Goal: Task Accomplishment & Management: Use online tool/utility

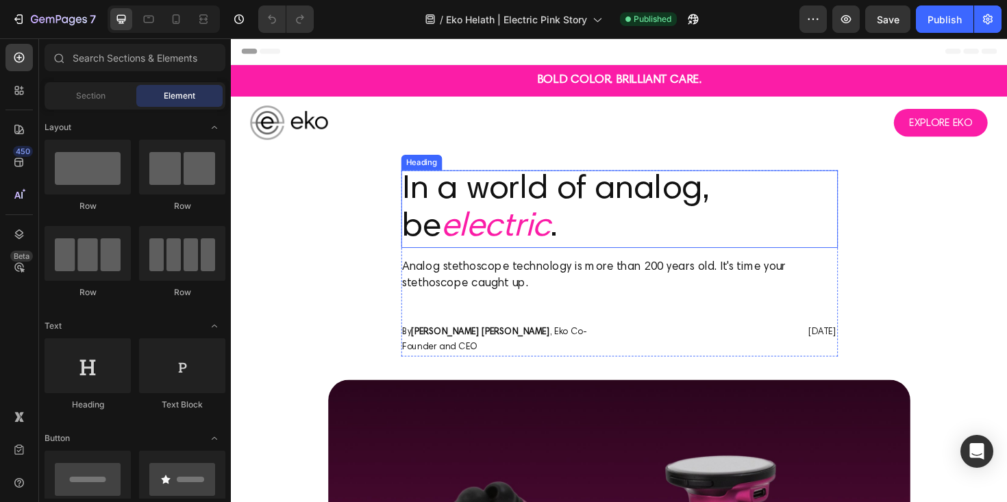
click at [454, 175] on div "Heading" at bounding box center [432, 170] width 43 height 16
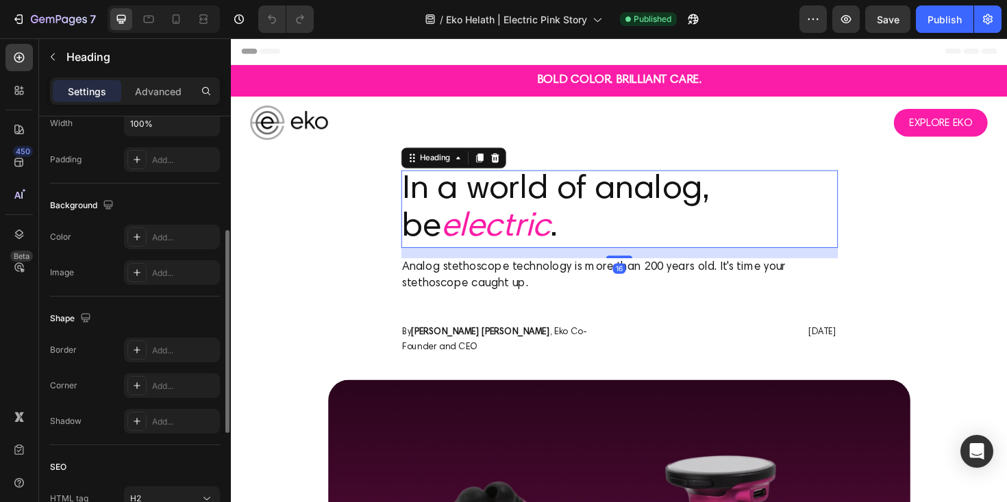
scroll to position [464, 0]
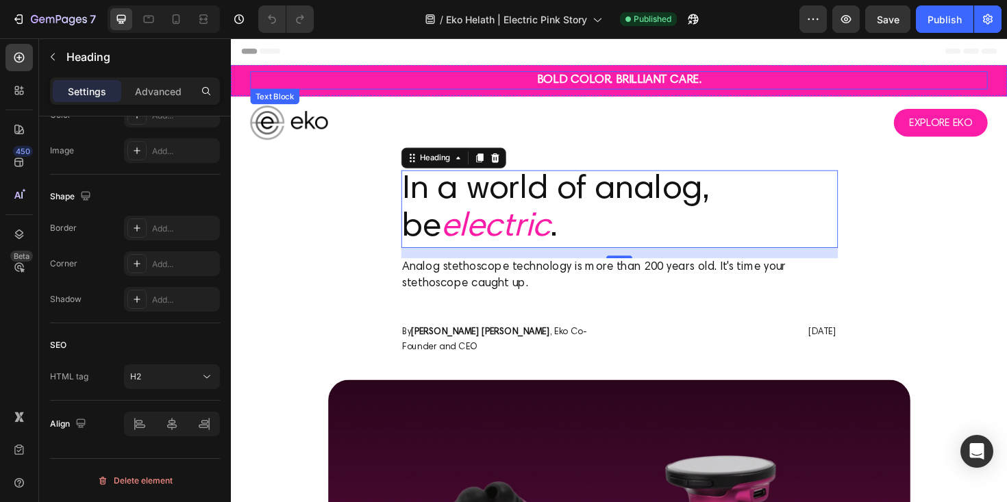
click at [640, 78] on strong "BOLD COLOR. BRILLIANT CARE." at bounding box center [642, 83] width 174 height 12
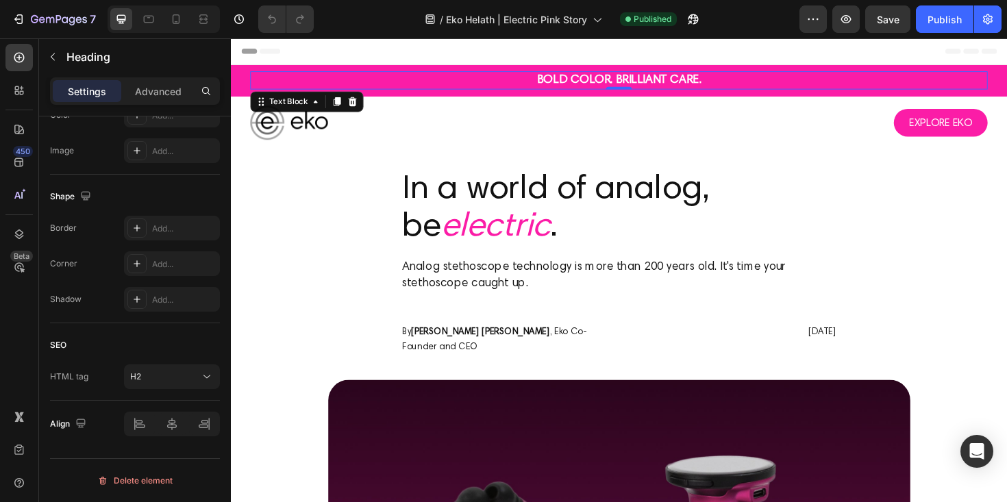
scroll to position [0, 0]
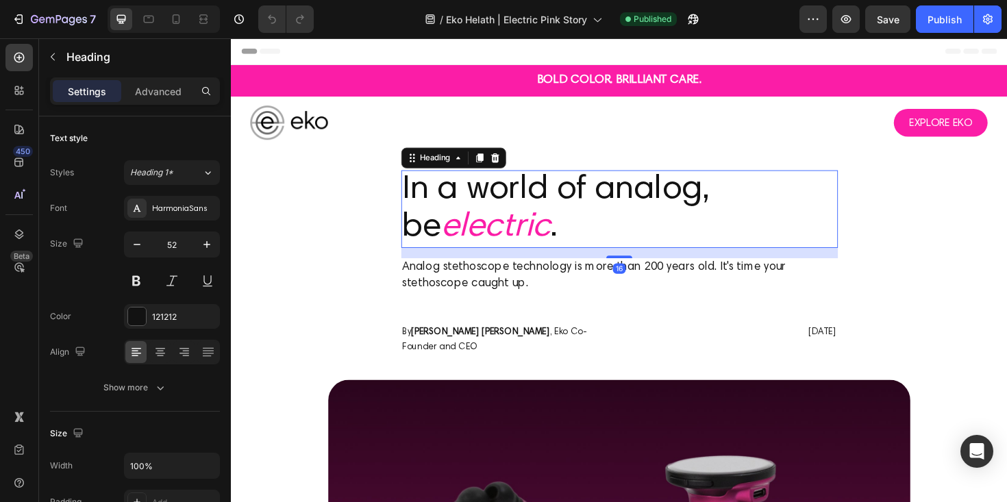
click at [437, 240] on h2 "In a world of analog, be electric ." at bounding box center [642, 219] width 462 height 82
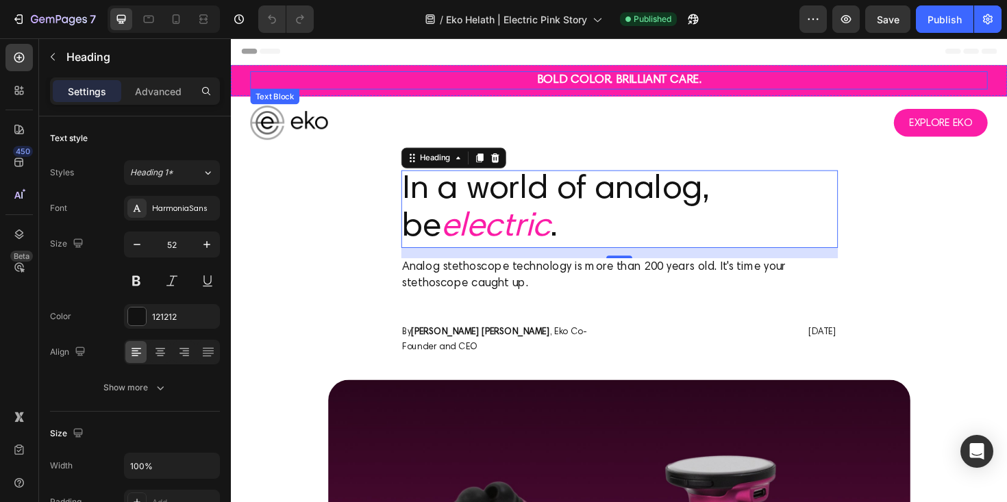
click at [616, 86] on strong "BOLD COLOR. BRILLIANT CARE." at bounding box center [642, 83] width 174 height 12
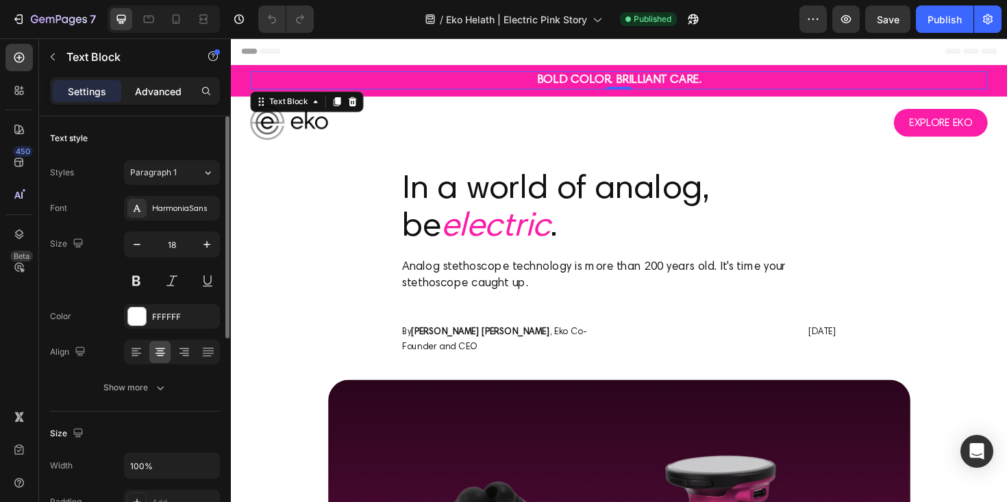
click at [151, 96] on p "Advanced" at bounding box center [158, 91] width 47 height 14
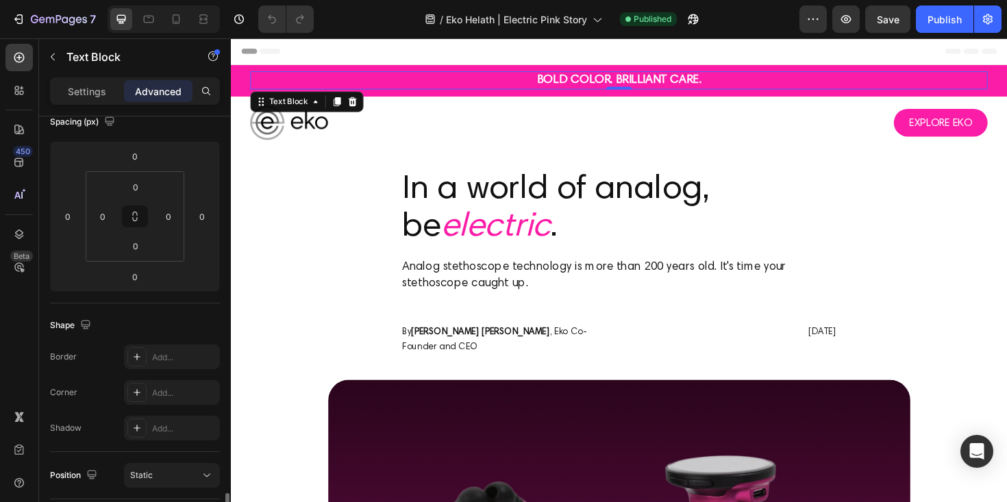
scroll to position [469, 0]
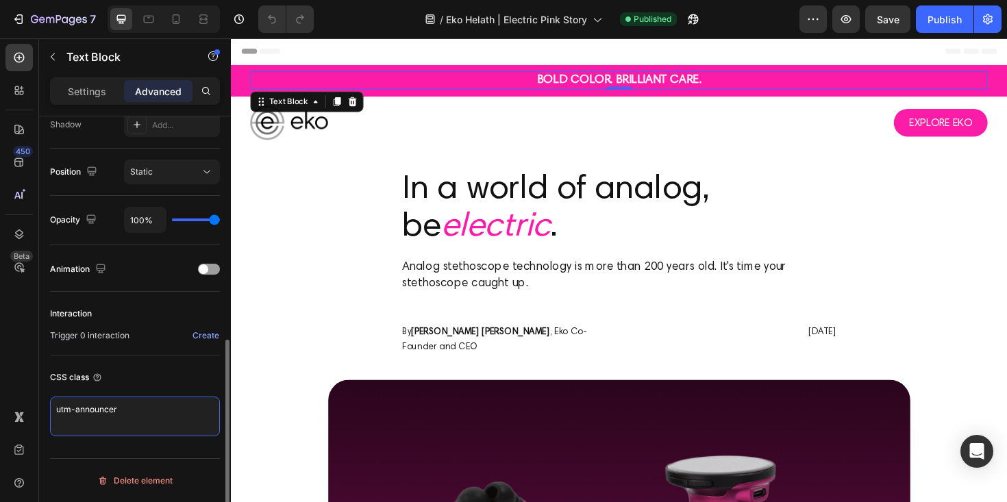
click at [142, 401] on textarea "utm-announcer" at bounding box center [135, 417] width 170 height 40
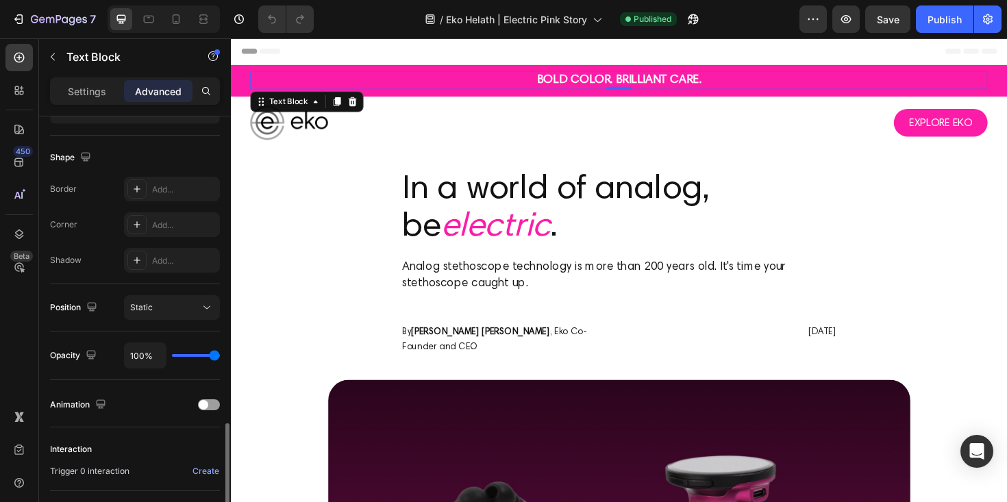
scroll to position [0, 0]
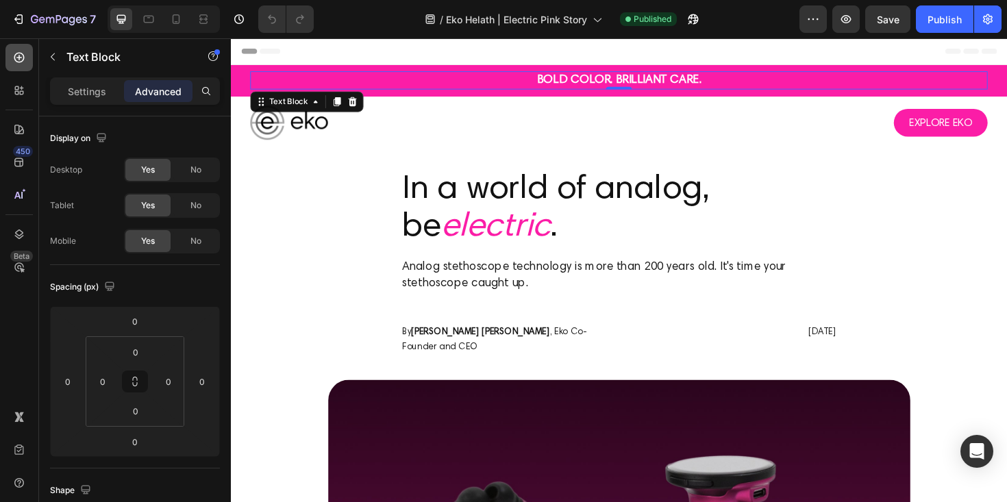
click at [20, 60] on icon at bounding box center [19, 58] width 14 height 14
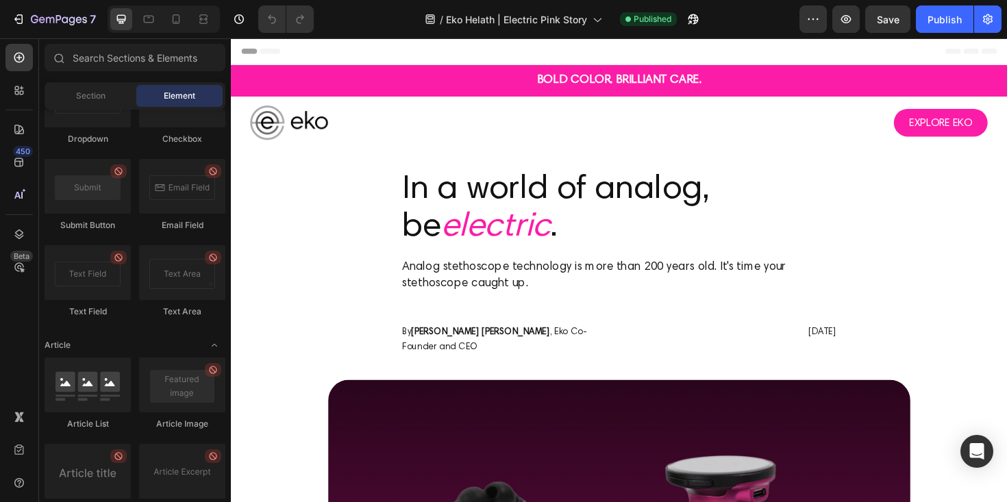
scroll to position [3671, 0]
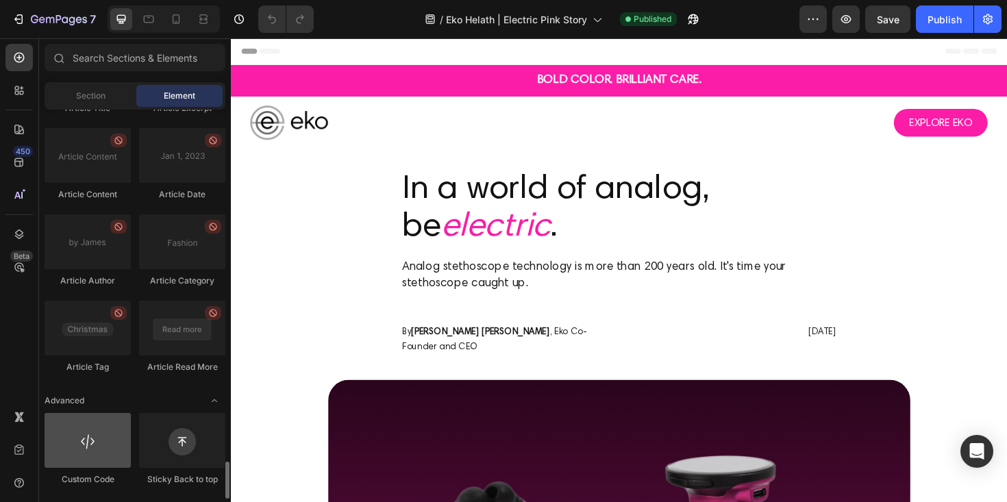
click at [85, 453] on div at bounding box center [88, 440] width 86 height 55
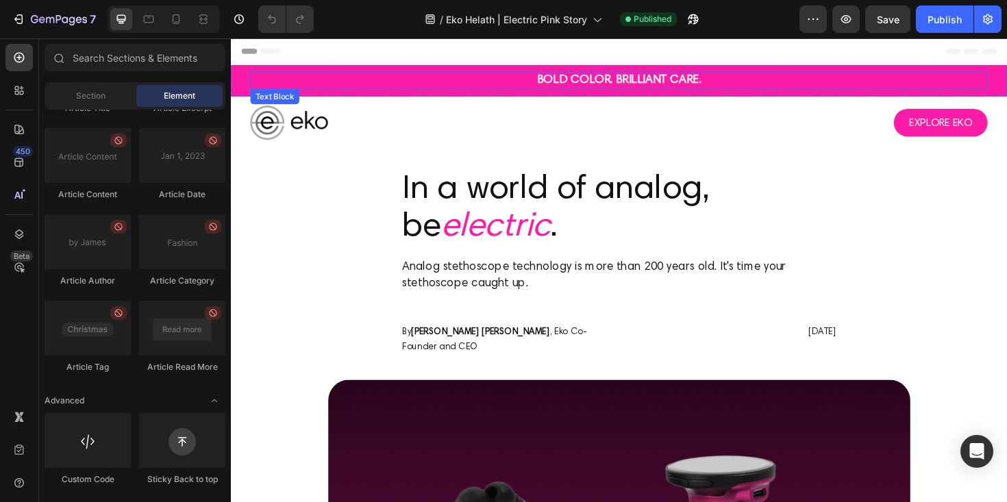
click at [517, 82] on p "BOLD COLOR. BRILLIANT CARE." at bounding box center [642, 83] width 778 height 16
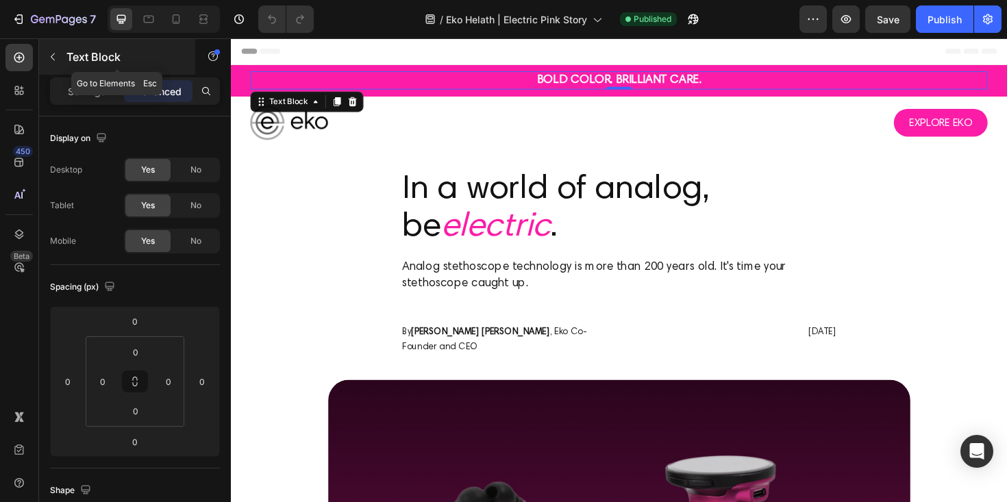
click at [47, 62] on icon "button" at bounding box center [52, 56] width 11 height 11
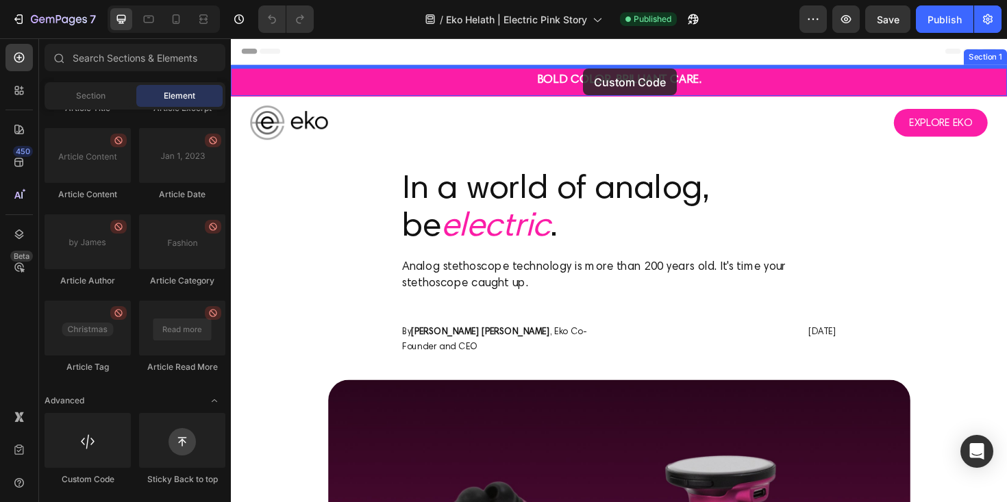
drag, startPoint x: 324, startPoint y: 479, endPoint x: 604, endPoint y: 71, distance: 495.1
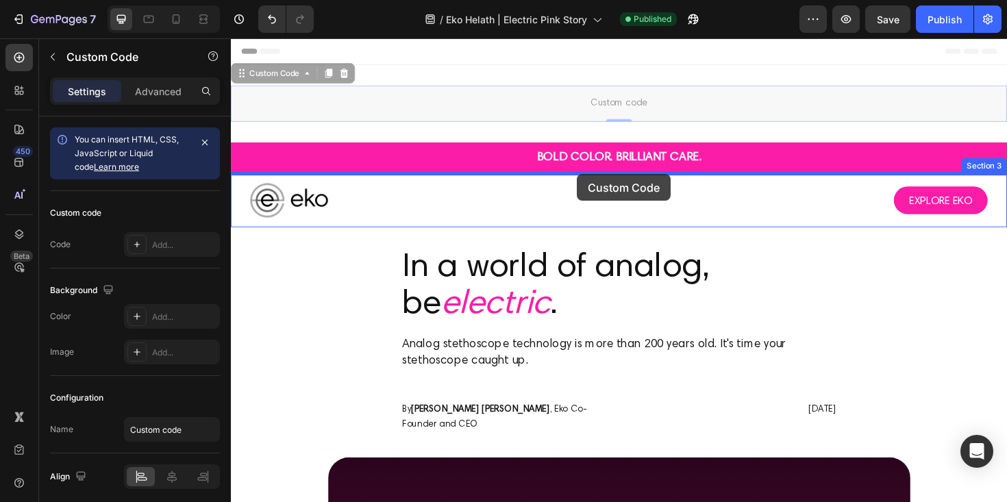
drag, startPoint x: 597, startPoint y: 108, endPoint x: 597, endPoint y: 182, distance: 74.7
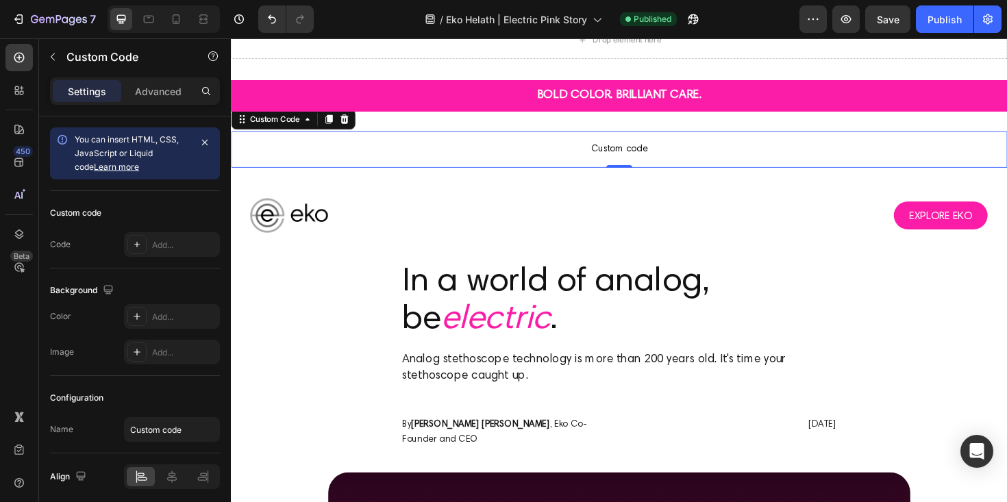
scroll to position [74, 0]
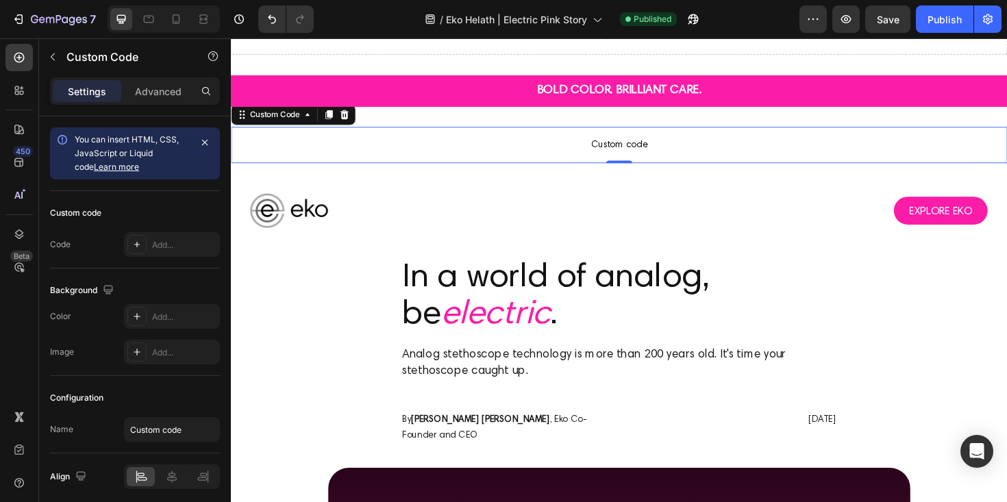
click at [655, 147] on span "Custom code" at bounding box center [642, 151] width 822 height 16
click at [793, 290] on h2 "In a world of analog, be electric ." at bounding box center [642, 312] width 462 height 82
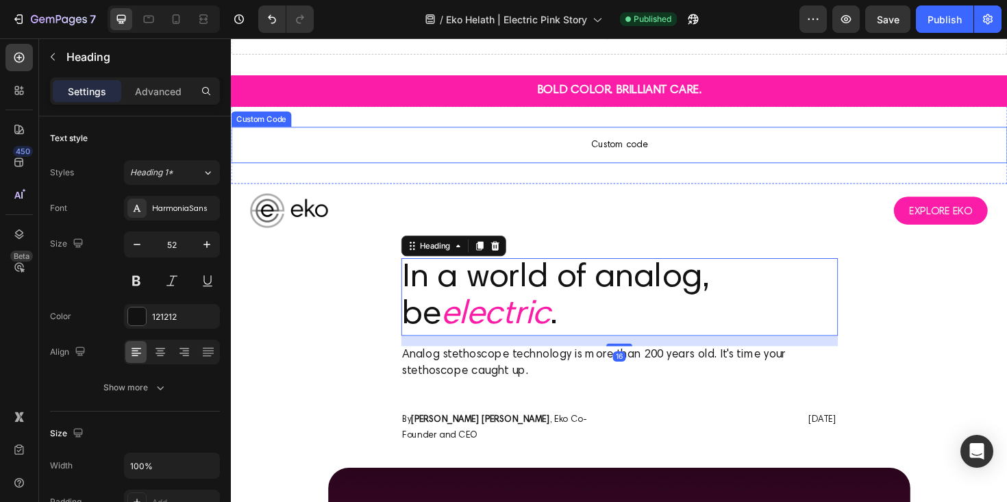
click at [610, 150] on span "Custom code" at bounding box center [642, 151] width 822 height 16
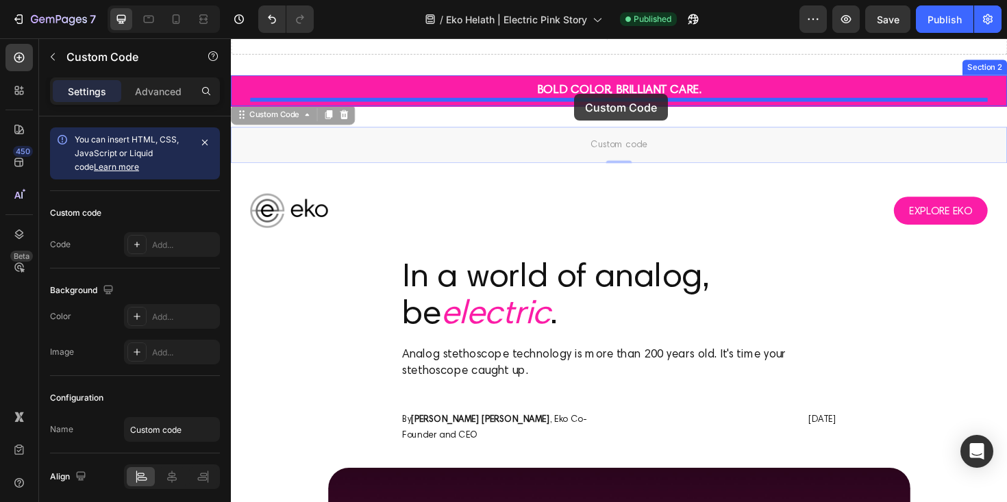
drag, startPoint x: 610, startPoint y: 150, endPoint x: 595, endPoint y: 97, distance: 54.9
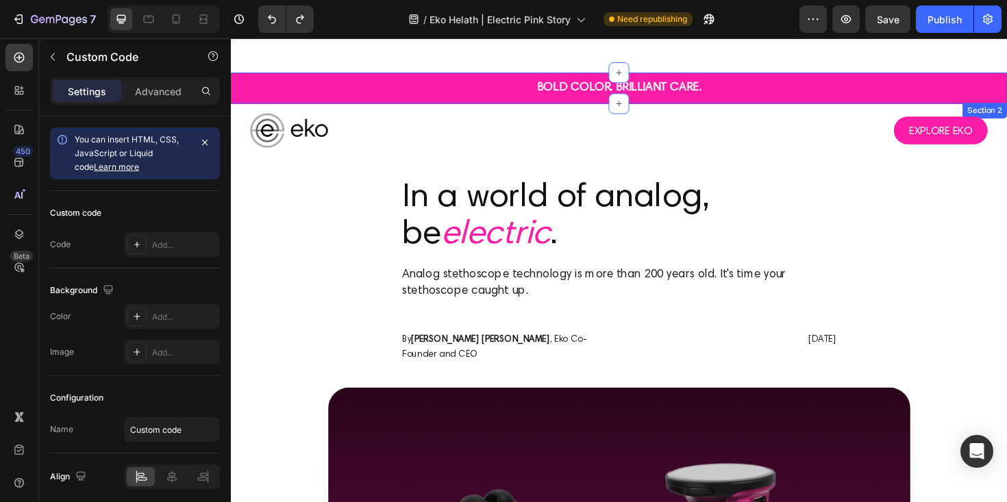
click at [637, 90] on strong "BOLD COLOR. BRILLIANT CARE." at bounding box center [642, 91] width 174 height 12
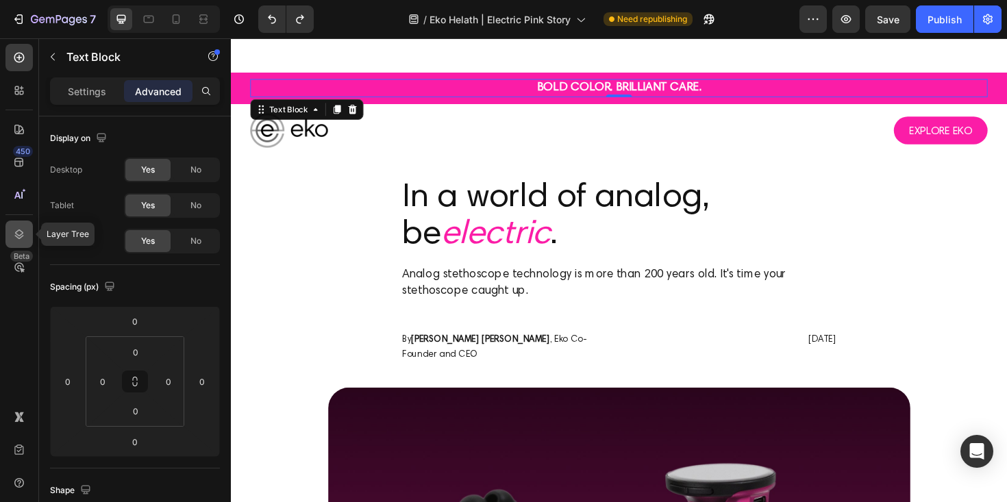
click at [11, 227] on div at bounding box center [18, 234] width 27 height 27
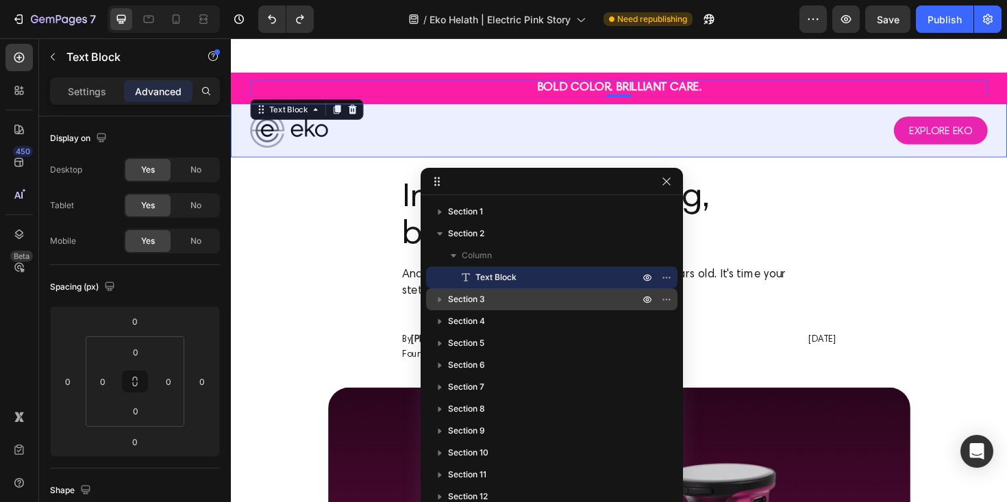
click at [441, 301] on icon "button" at bounding box center [440, 299] width 14 height 14
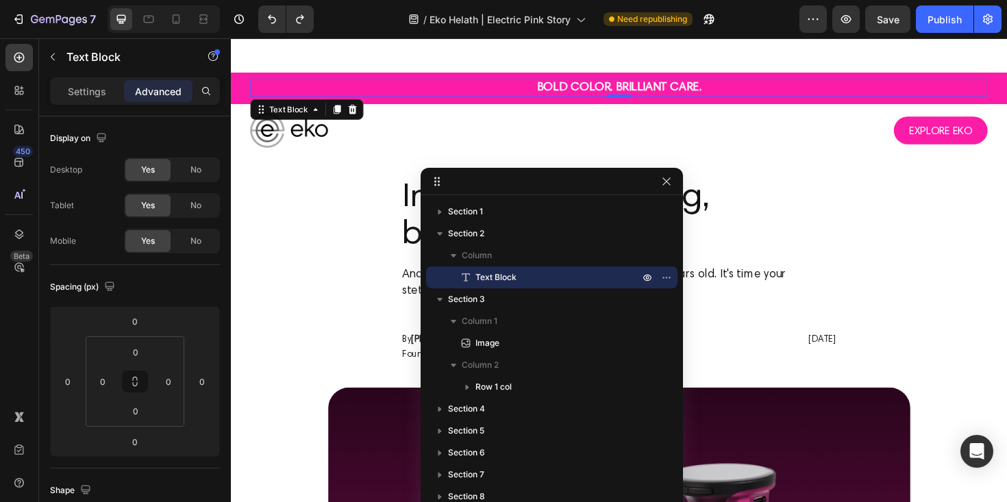
click at [624, 95] on strong "BOLD COLOR. BRILLIANT CARE." at bounding box center [642, 91] width 174 height 12
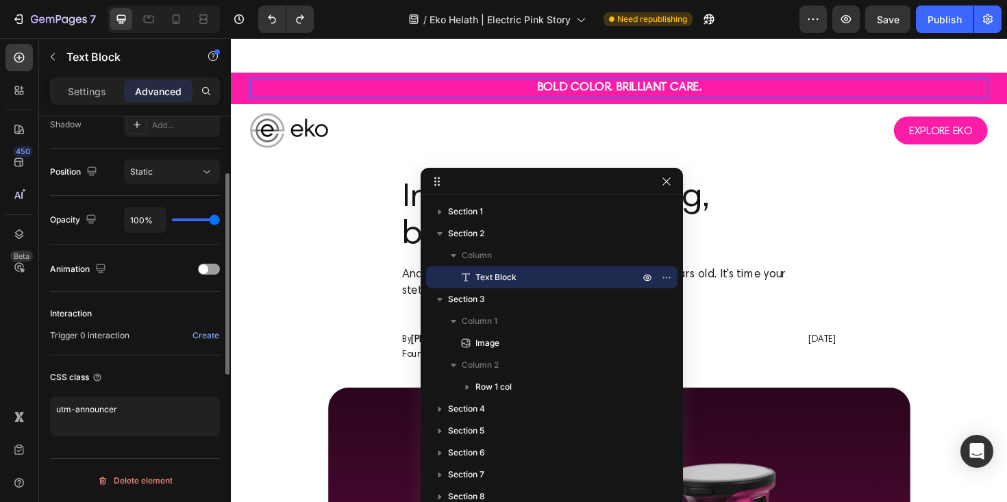
scroll to position [0, 0]
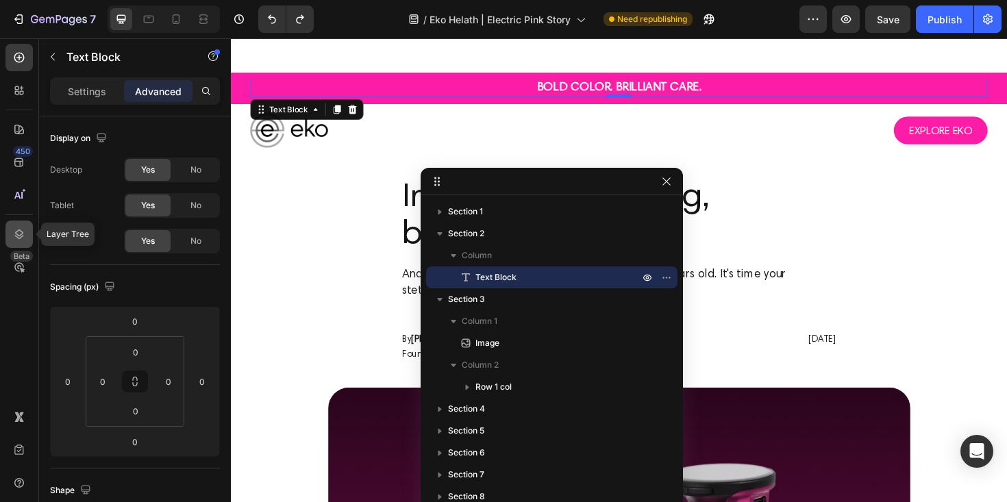
click at [25, 227] on div at bounding box center [18, 234] width 27 height 27
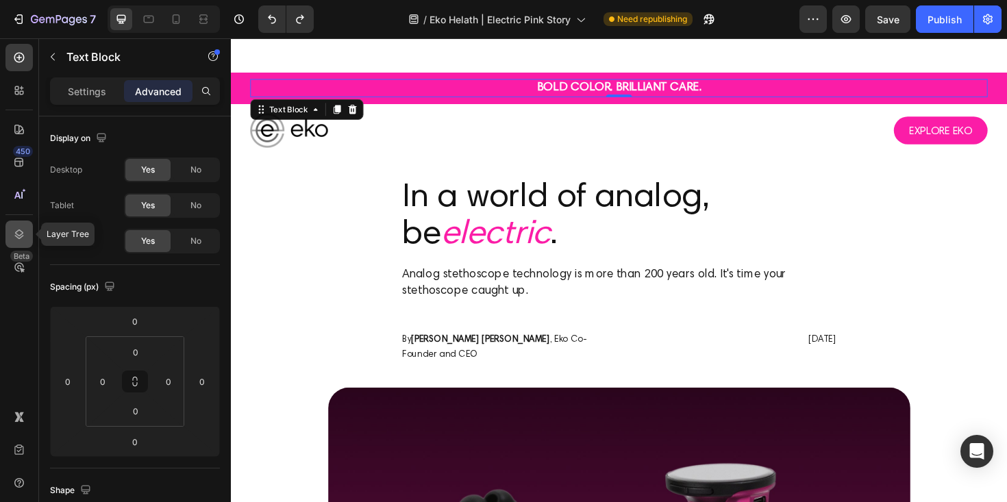
click at [18, 230] on icon at bounding box center [19, 234] width 9 height 10
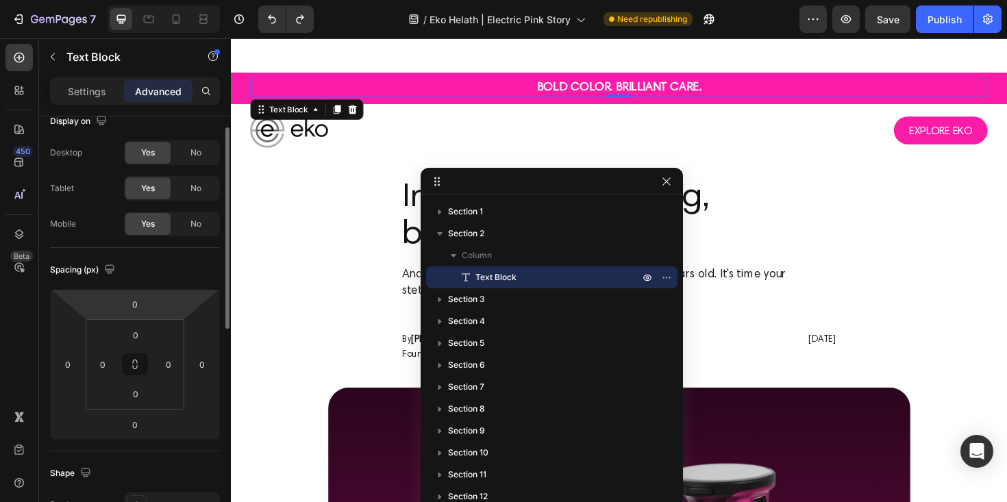
scroll to position [19, 0]
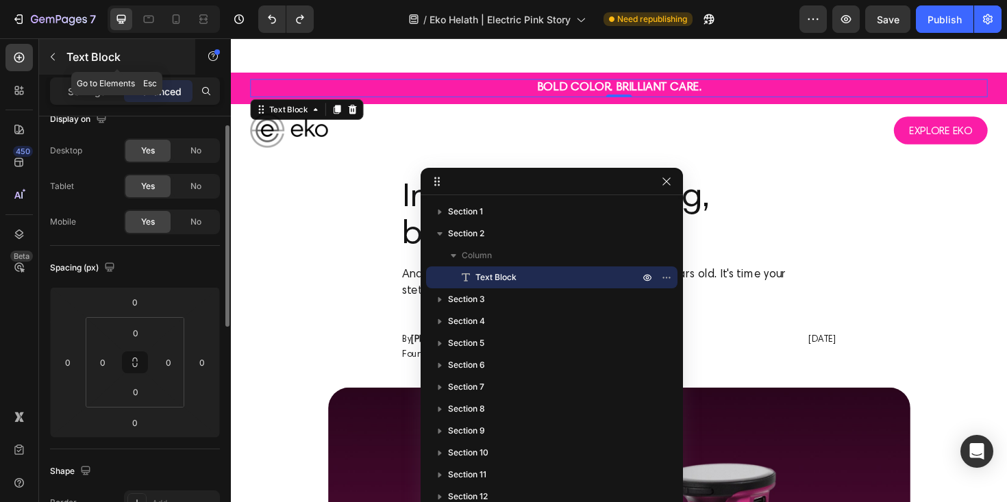
click at [44, 53] on button "button" at bounding box center [53, 57] width 22 height 22
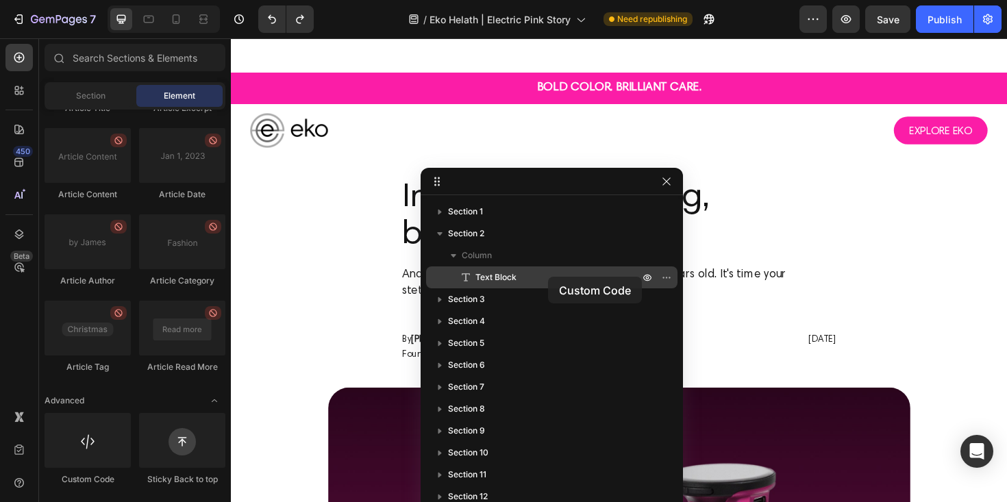
drag, startPoint x: 97, startPoint y: 445, endPoint x: 548, endPoint y: 277, distance: 481.8
click at [548, 0] on div "7 Version history / Eko Helath | Electric Pink Story Need republishing Preview …" at bounding box center [503, 0] width 1007 height 0
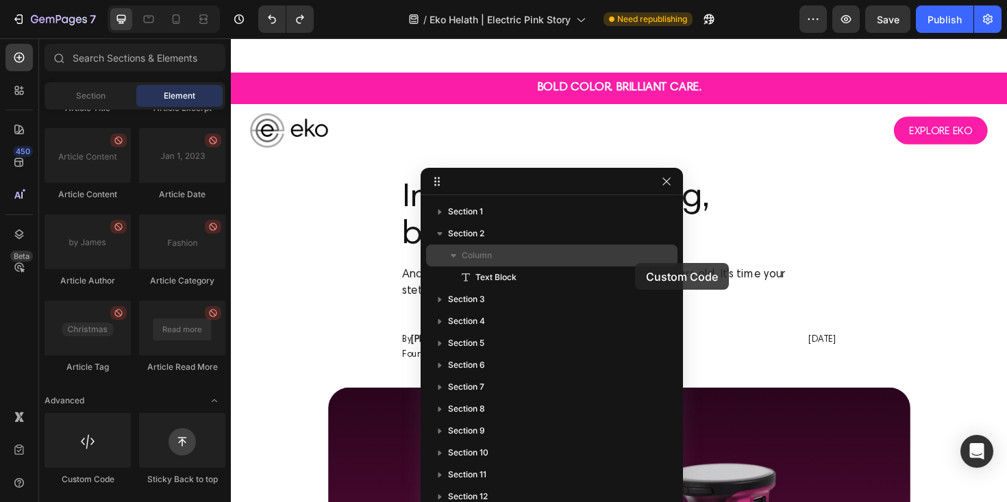
drag, startPoint x: 84, startPoint y: 456, endPoint x: 635, endPoint y: 262, distance: 583.9
click at [635, 0] on div "7 Version history / Eko Helath | Electric Pink Story Need republishing Preview …" at bounding box center [503, 0] width 1007 height 0
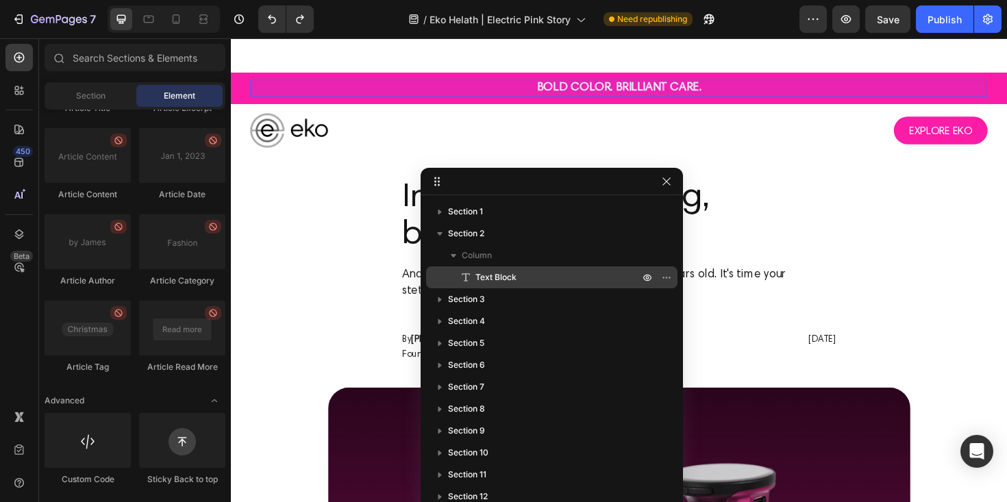
click at [593, 282] on p "Text Block" at bounding box center [542, 278] width 166 height 14
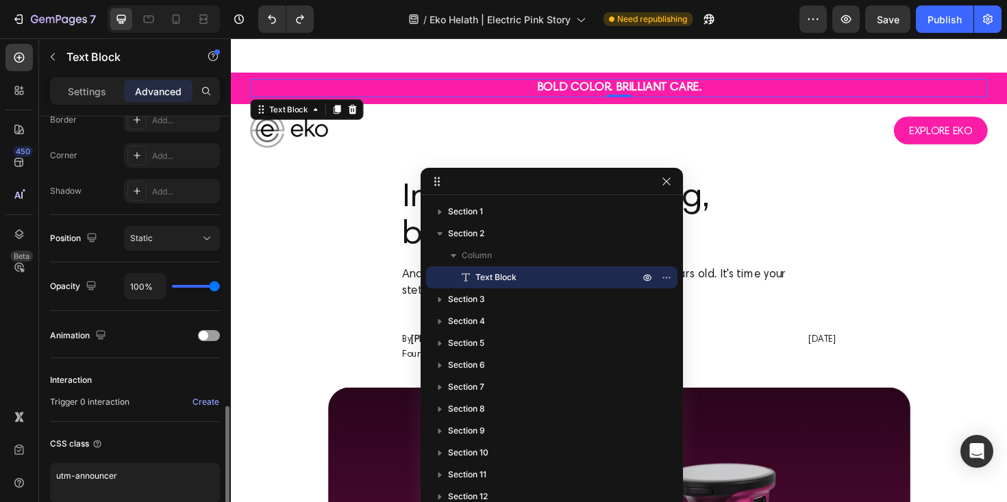
scroll to position [469, 0]
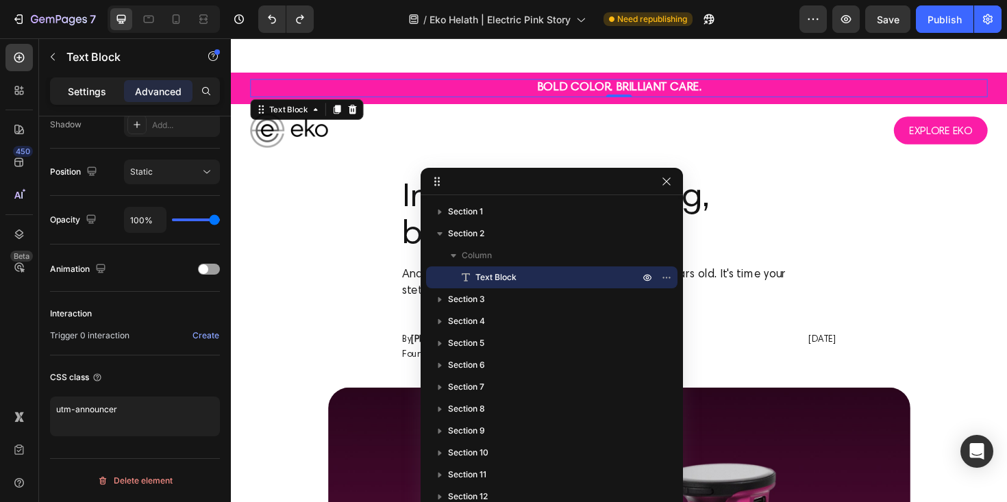
click at [88, 101] on div "Settings" at bounding box center [87, 91] width 68 height 22
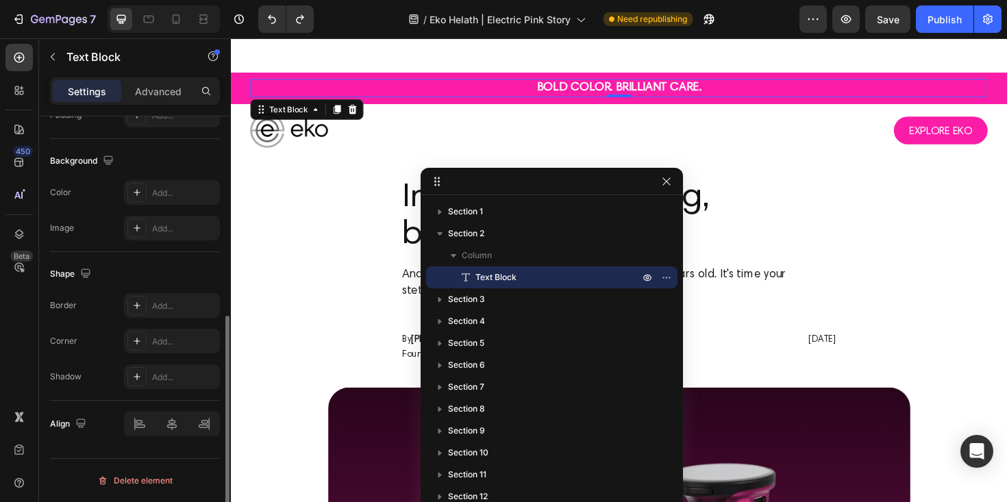
scroll to position [189, 0]
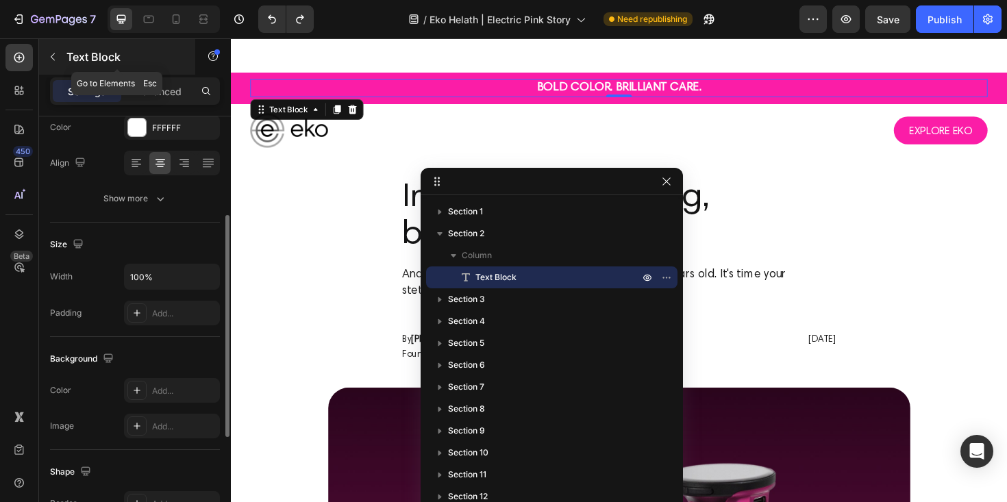
click at [55, 51] on icon "button" at bounding box center [52, 56] width 11 height 11
